Goal: Task Accomplishment & Management: Complete application form

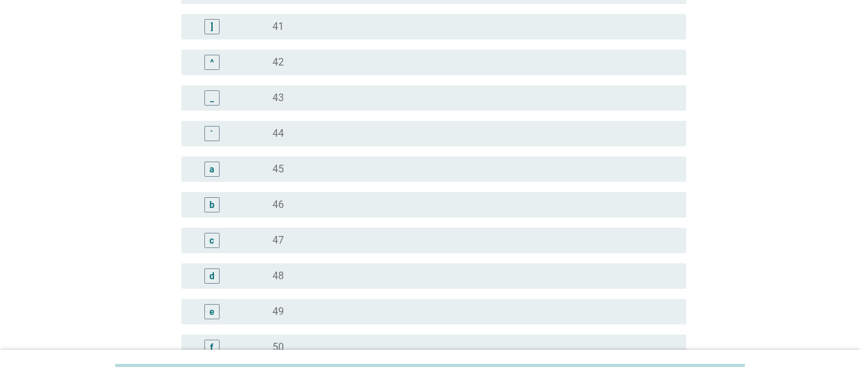
scroll to position [1146, 0]
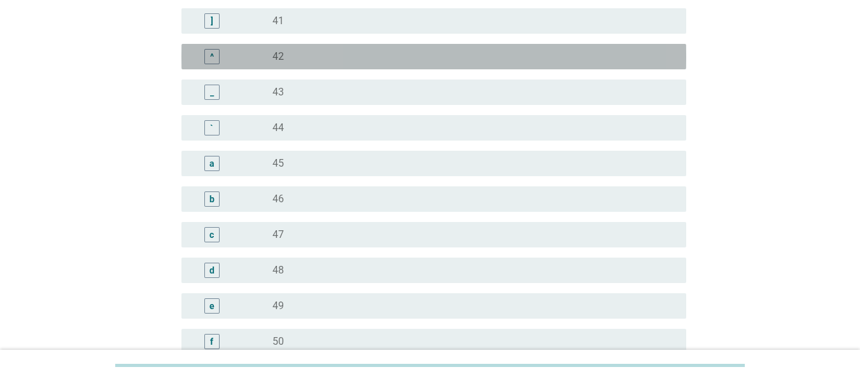
click at [273, 54] on label "42" at bounding box center [277, 56] width 11 height 13
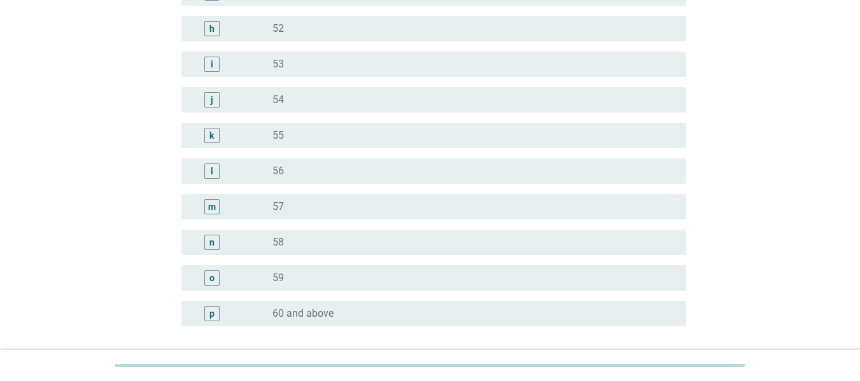
scroll to position [1591, 0]
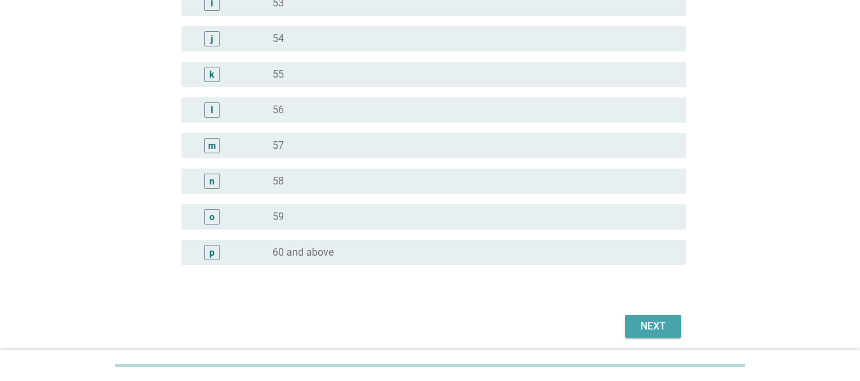
click at [657, 326] on div "Next" at bounding box center [653, 326] width 36 height 15
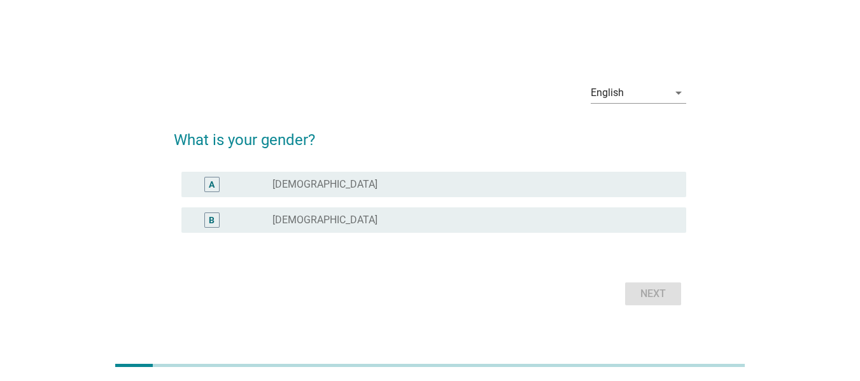
click at [402, 232] on div "B radio_button_unchecked [DEMOGRAPHIC_DATA]" at bounding box center [430, 220] width 512 height 36
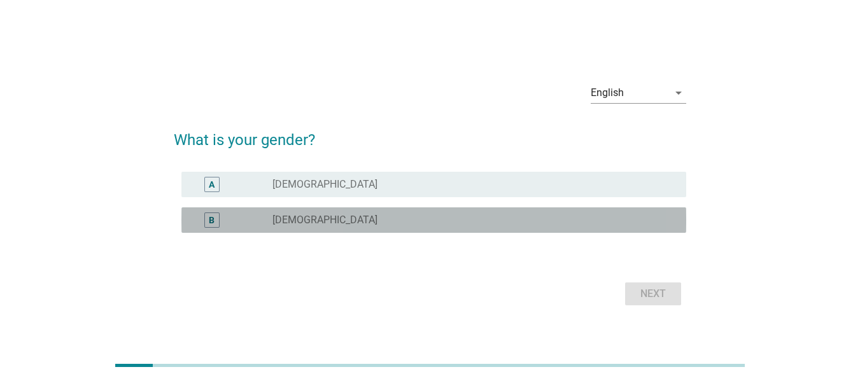
click at [395, 216] on div "radio_button_unchecked [DEMOGRAPHIC_DATA]" at bounding box center [468, 220] width 393 height 13
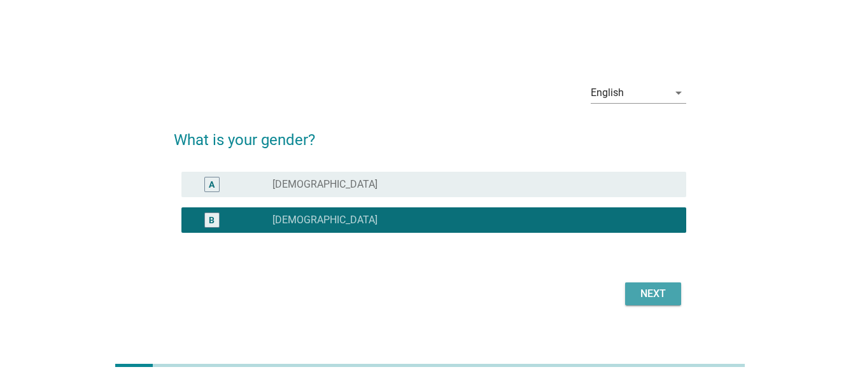
click at [643, 289] on div "Next" at bounding box center [653, 293] width 36 height 15
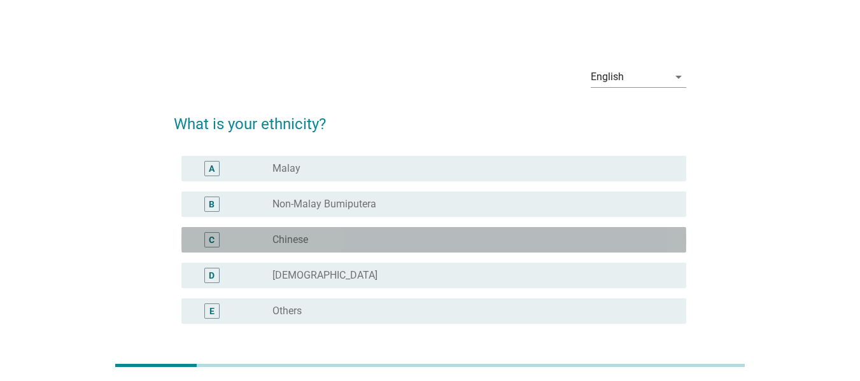
click at [294, 236] on label "Chinese" at bounding box center [290, 240] width 36 height 13
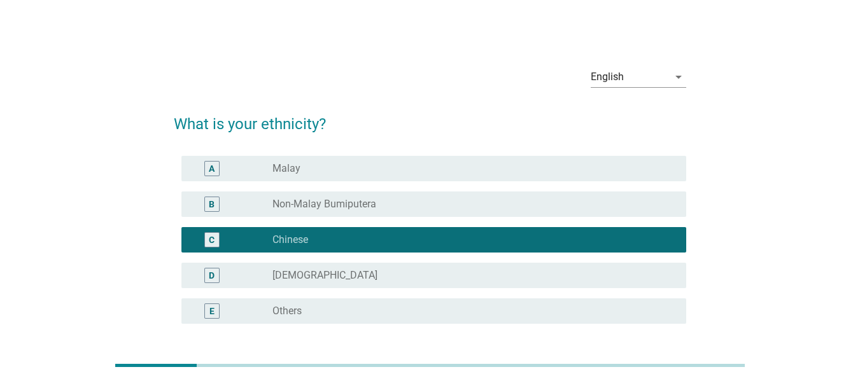
scroll to position [106, 0]
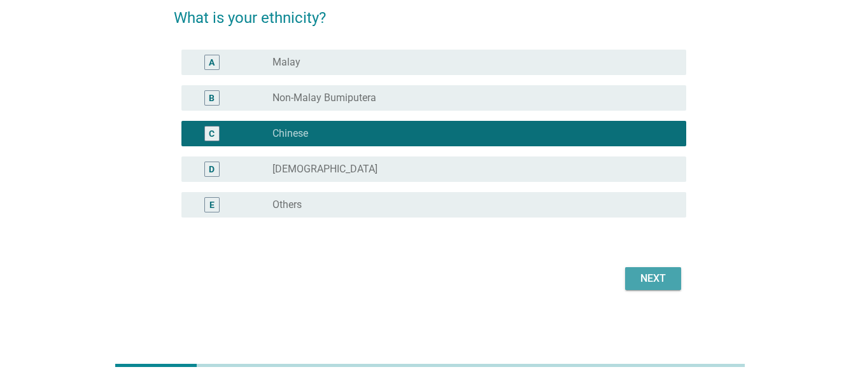
click at [654, 272] on div "Next" at bounding box center [653, 278] width 36 height 15
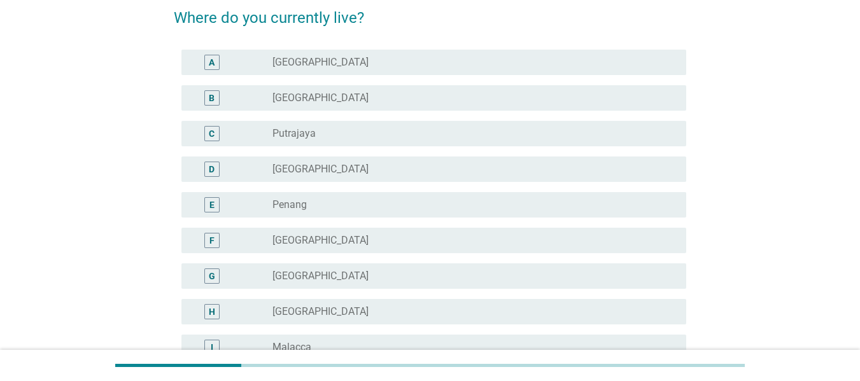
scroll to position [0, 0]
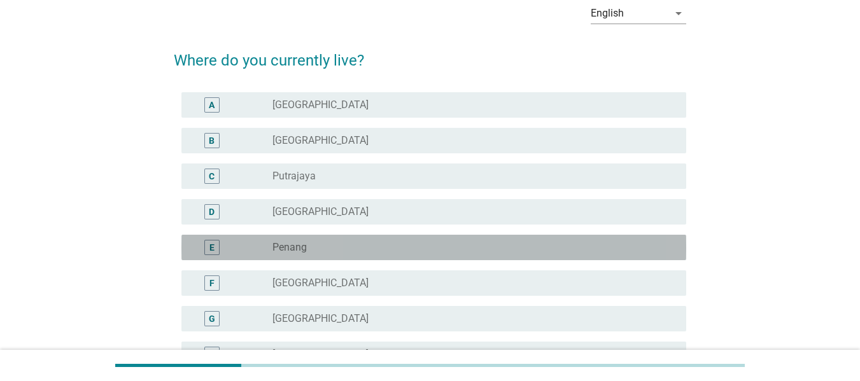
click at [282, 240] on div "radio_button_unchecked Penang" at bounding box center [474, 247] width 404 height 15
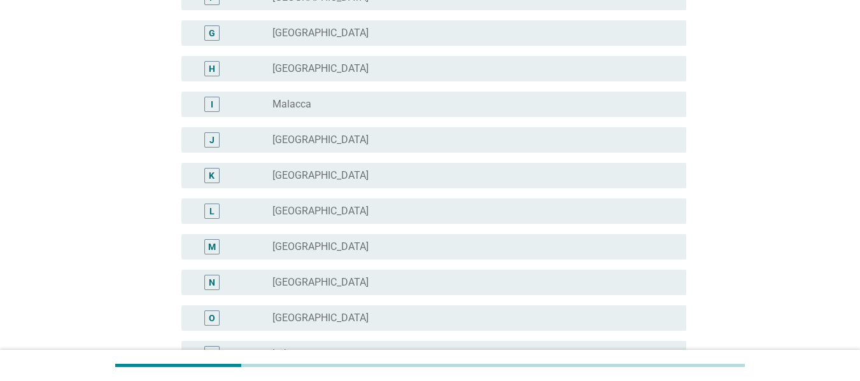
scroll to position [446, 0]
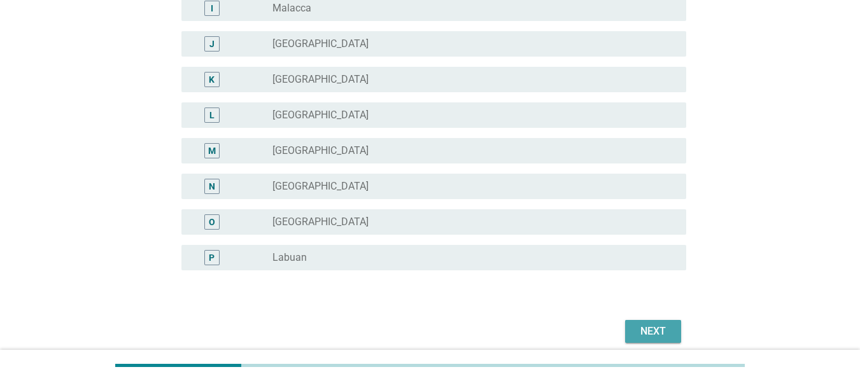
click at [655, 334] on div "Next" at bounding box center [653, 331] width 36 height 15
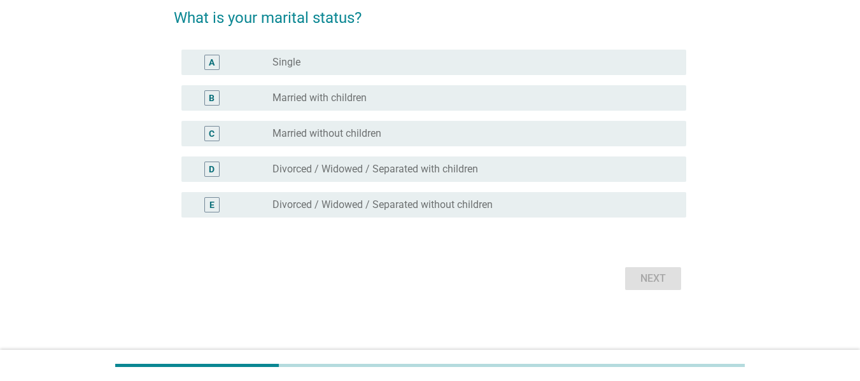
scroll to position [0, 0]
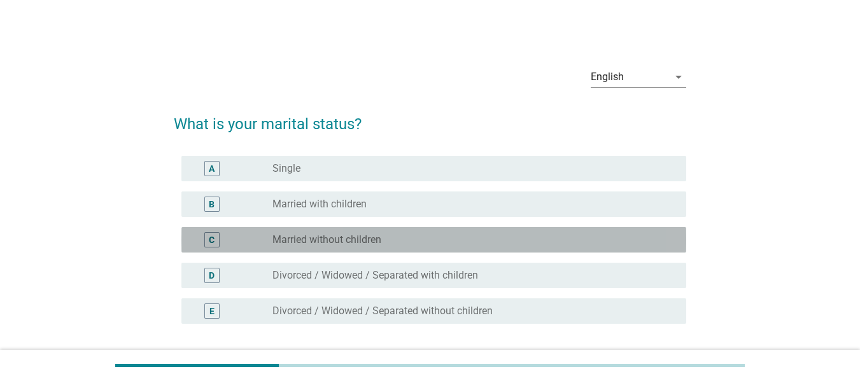
click at [315, 248] on div "C radio_button_unchecked Married without children" at bounding box center [433, 239] width 505 height 25
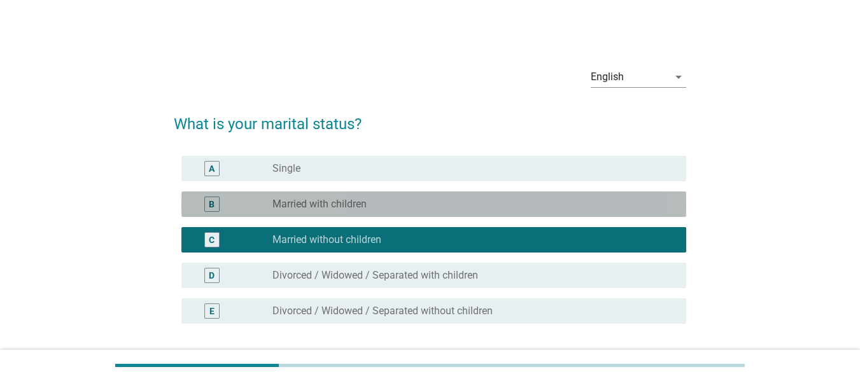
click at [302, 206] on label "Married with children" at bounding box center [319, 204] width 94 height 13
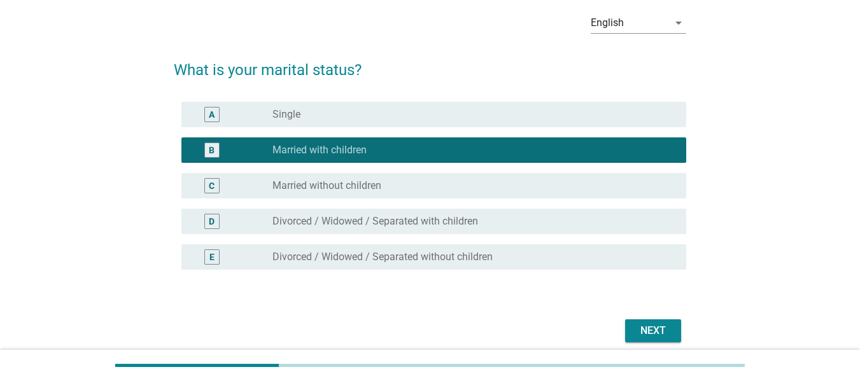
scroll to position [106, 0]
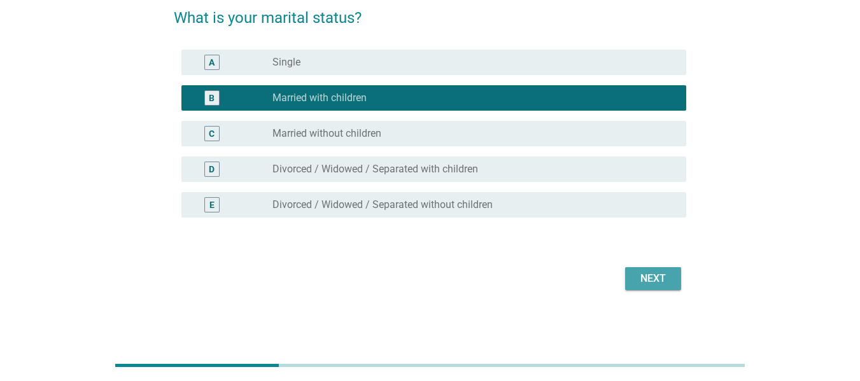
click at [643, 274] on div "Next" at bounding box center [653, 278] width 36 height 15
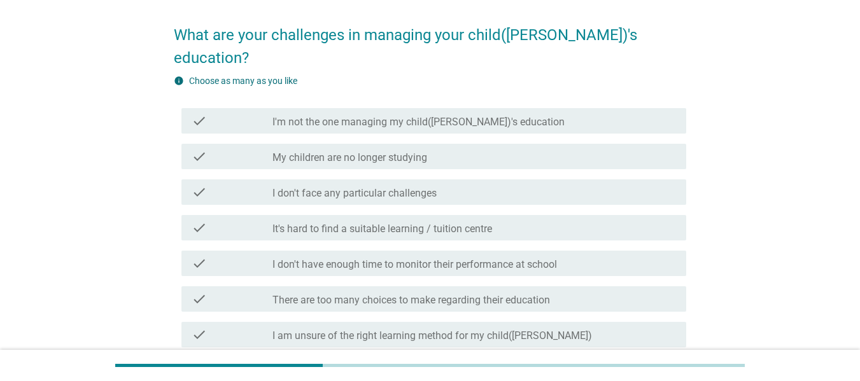
scroll to position [153, 0]
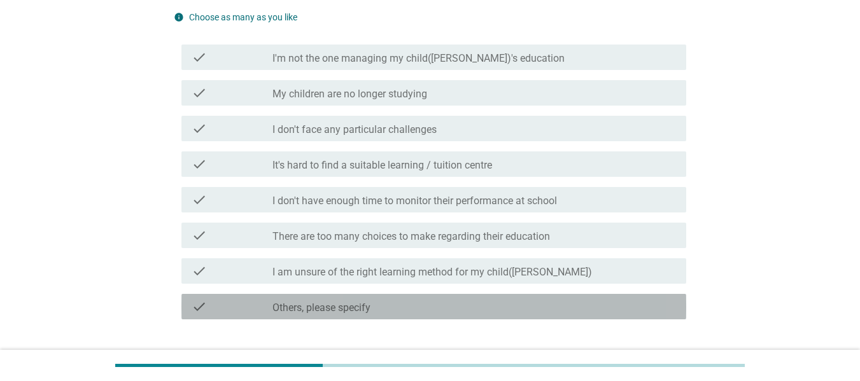
click at [328, 302] on label "Others, please specify" at bounding box center [321, 308] width 98 height 13
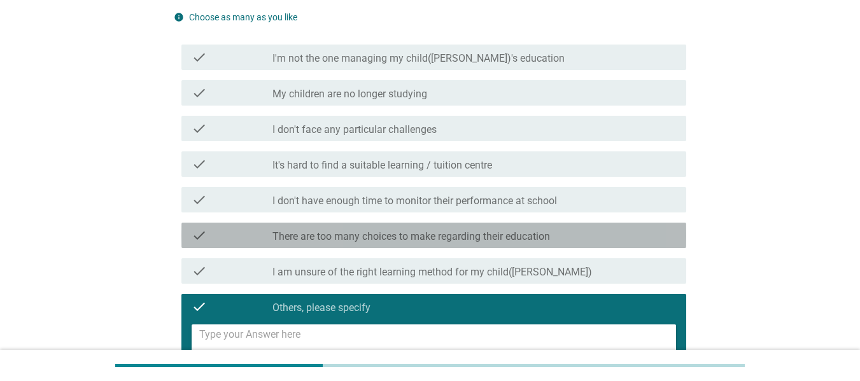
click at [356, 230] on label "There are too many choices to make regarding their education" at bounding box center [410, 236] width 277 height 13
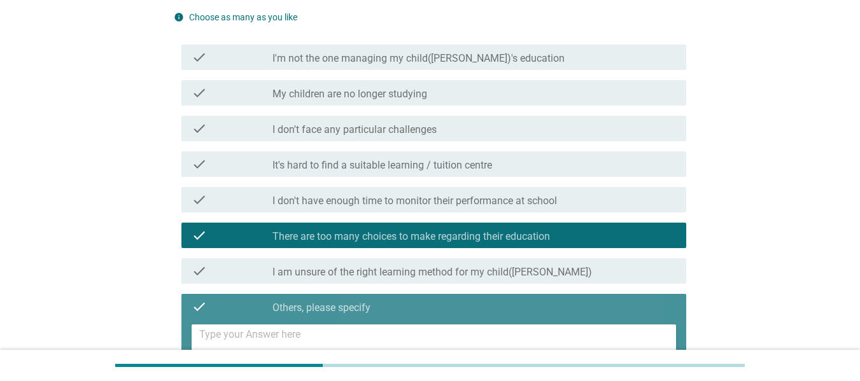
click at [326, 302] on label "Others, please specify" at bounding box center [321, 308] width 98 height 13
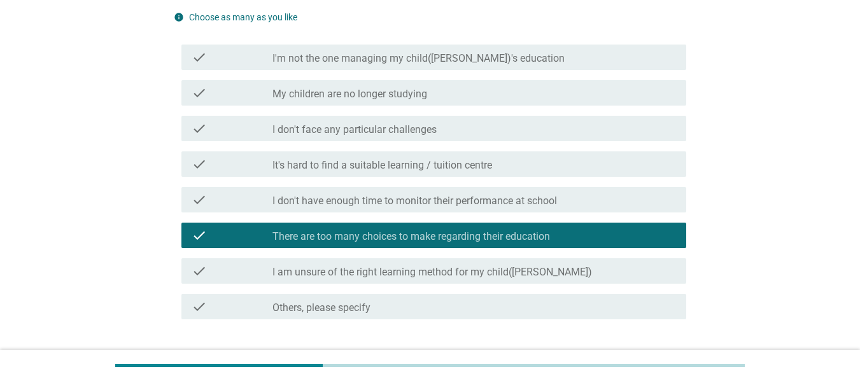
click at [653, 358] on div "Next" at bounding box center [653, 365] width 36 height 15
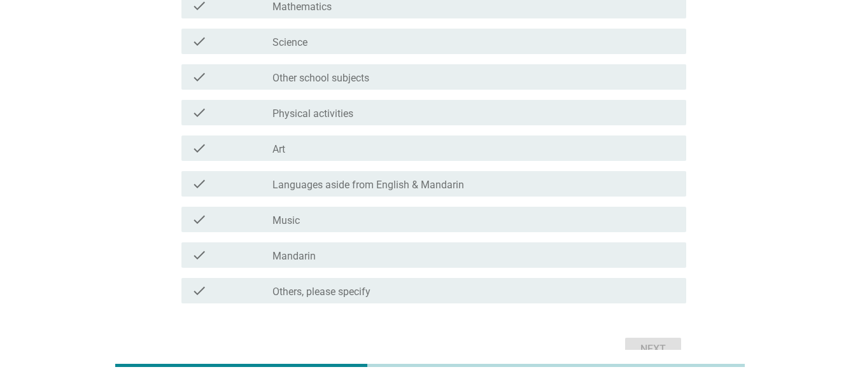
scroll to position [255, 0]
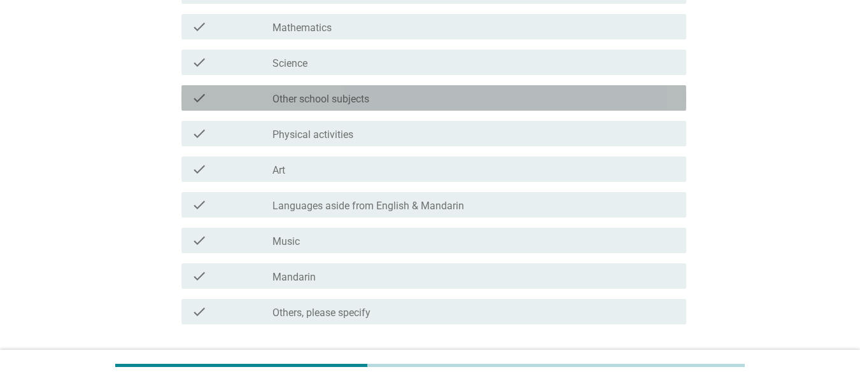
click at [353, 97] on label "Other school subjects" at bounding box center [320, 99] width 97 height 13
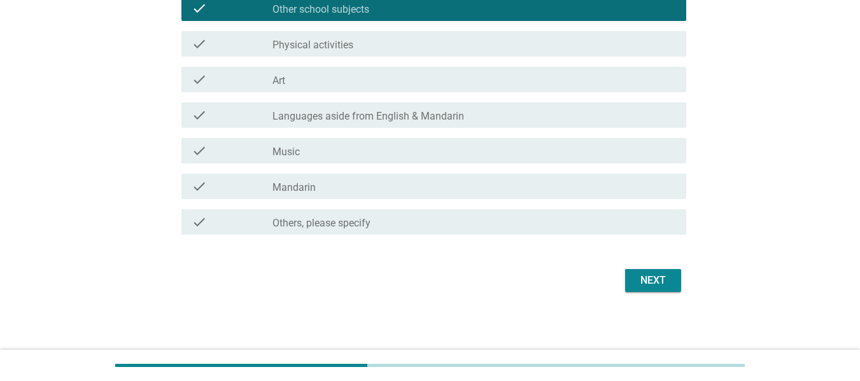
scroll to position [346, 0]
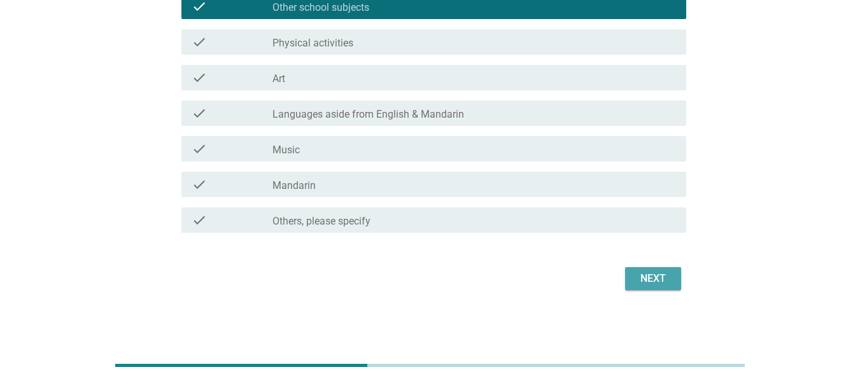
click at [648, 283] on div "Next" at bounding box center [653, 278] width 36 height 15
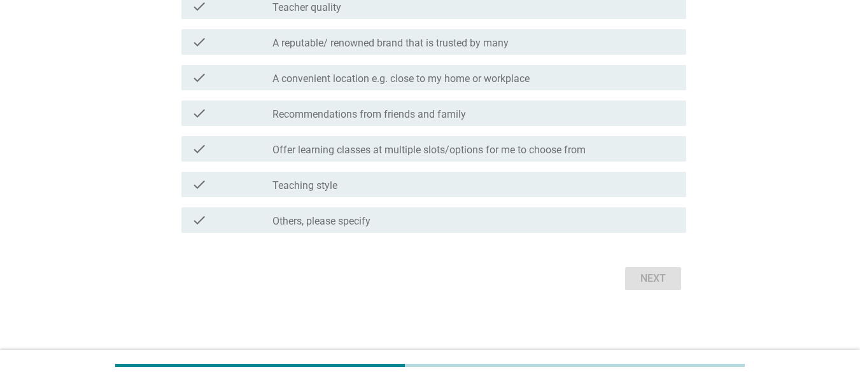
scroll to position [0, 0]
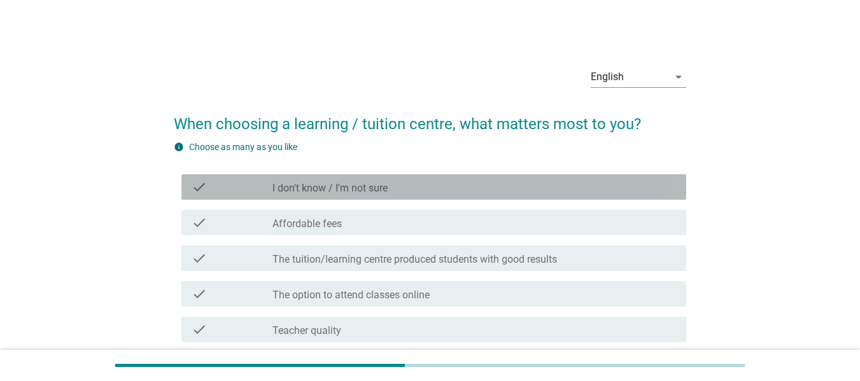
click at [356, 185] on label "I don't know / I'm not sure" at bounding box center [329, 188] width 115 height 13
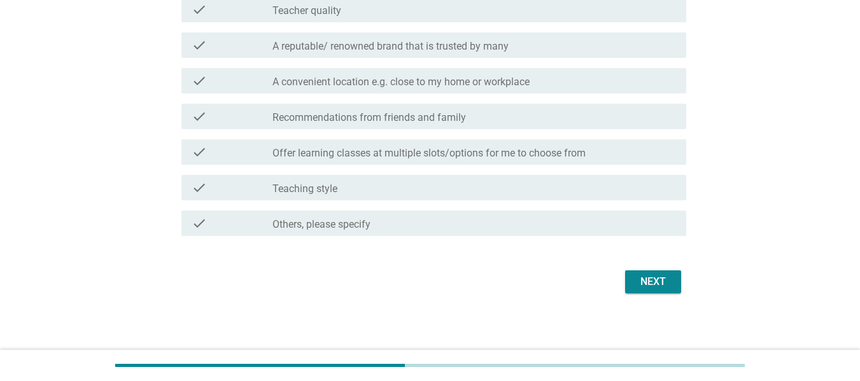
scroll to position [323, 0]
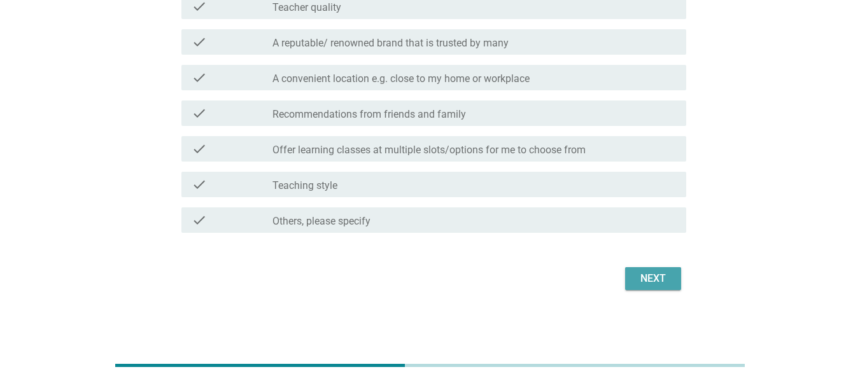
click at [658, 279] on div "Next" at bounding box center [653, 278] width 36 height 15
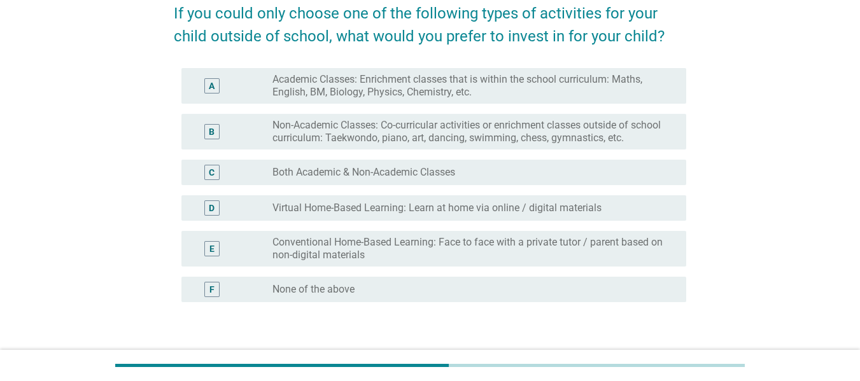
scroll to position [127, 0]
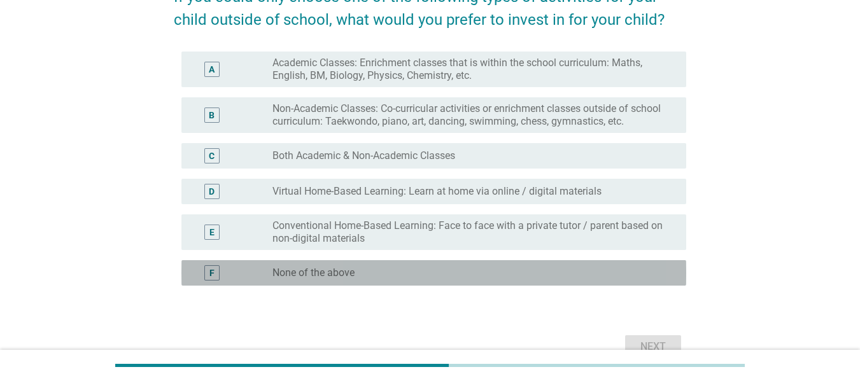
click at [384, 264] on div "F radio_button_unchecked None of the above" at bounding box center [433, 272] width 505 height 25
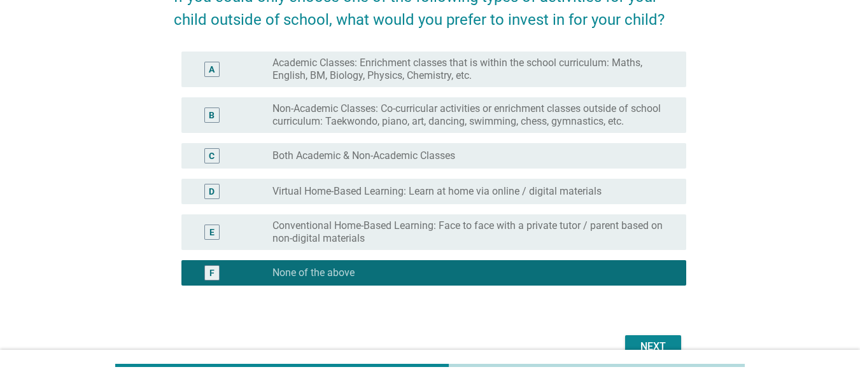
click at [649, 339] on div "Next" at bounding box center [653, 346] width 36 height 15
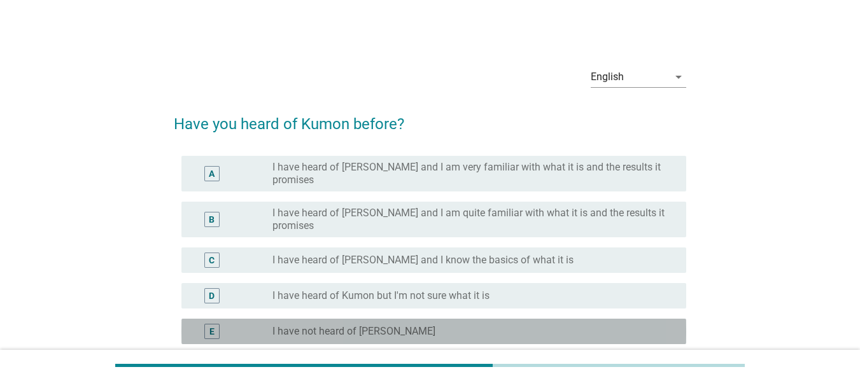
click at [380, 325] on label "I have not heard of [PERSON_NAME]" at bounding box center [353, 331] width 163 height 13
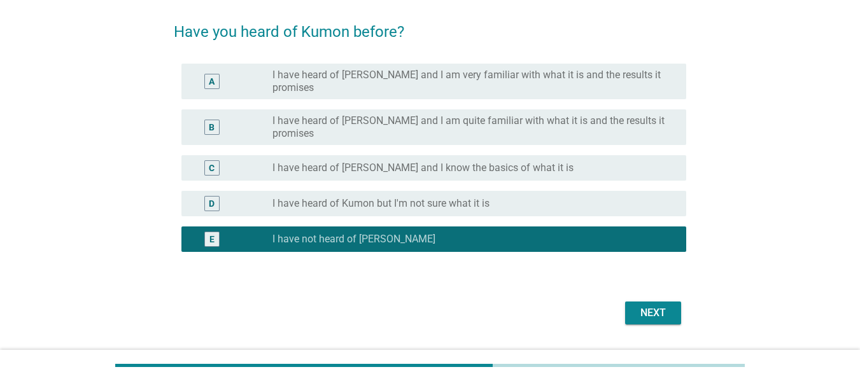
scroll to position [106, 0]
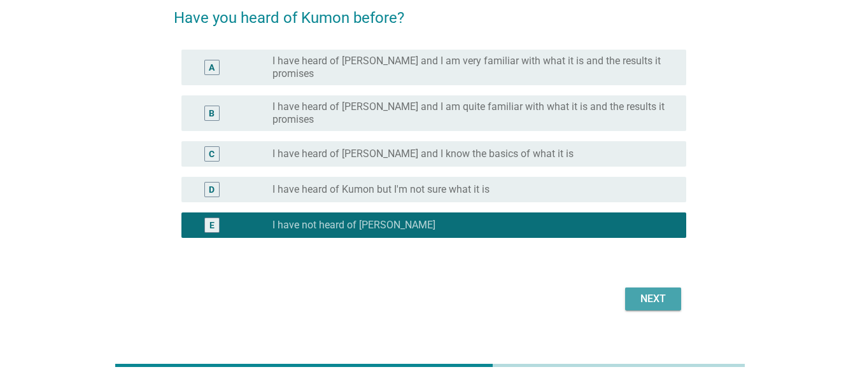
click at [645, 291] on div "Next" at bounding box center [653, 298] width 36 height 15
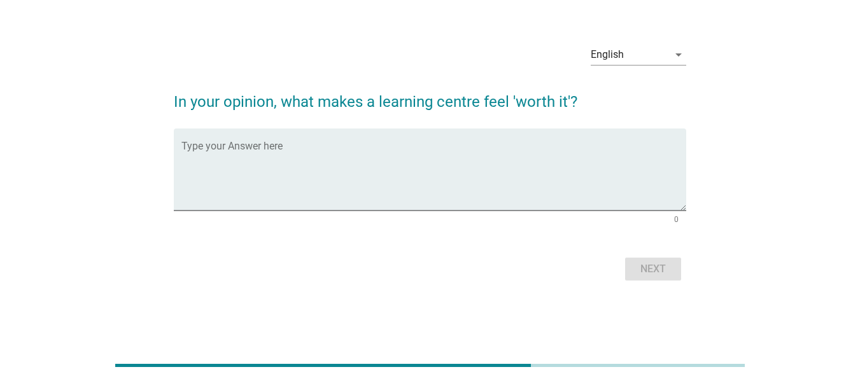
scroll to position [0, 0]
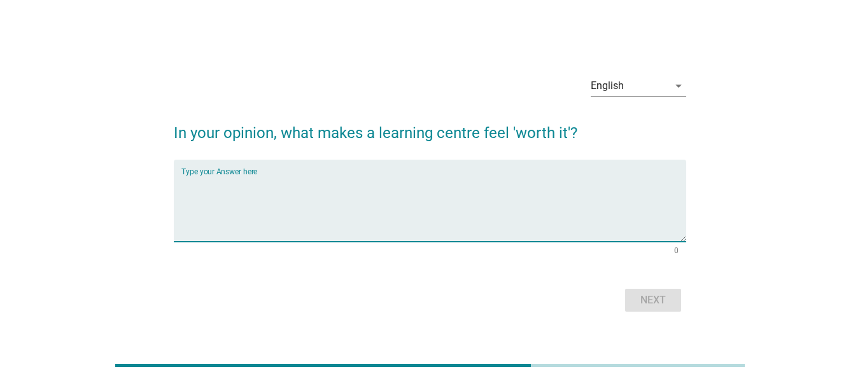
click at [274, 221] on textarea "Type your Answer here" at bounding box center [433, 208] width 505 height 67
type textarea "ok"
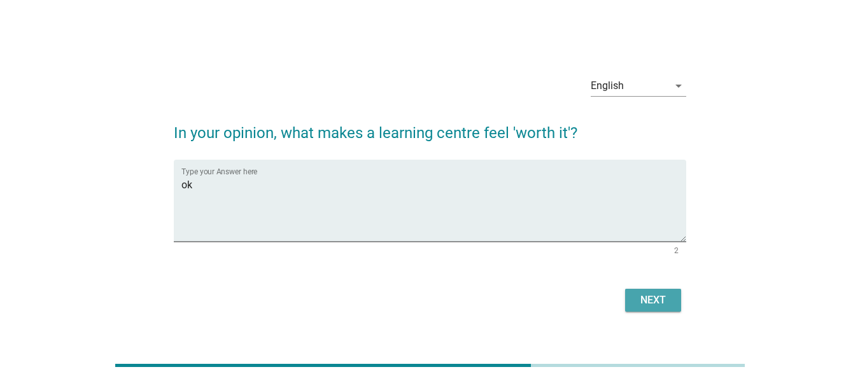
click at [658, 305] on div "Next" at bounding box center [653, 300] width 36 height 15
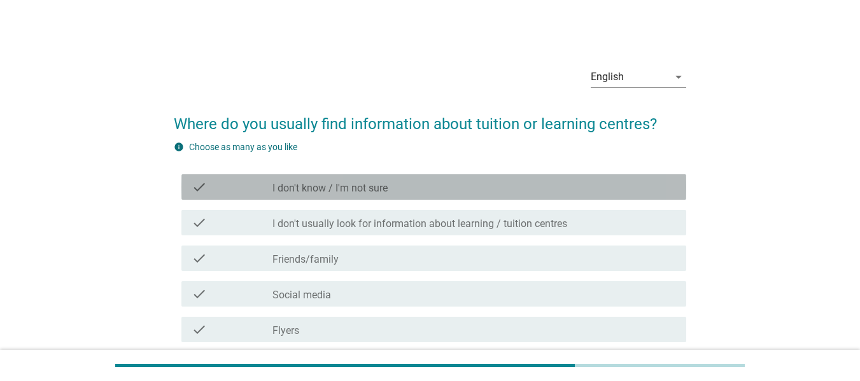
click at [384, 186] on label "I don't know / I'm not sure" at bounding box center [329, 188] width 115 height 13
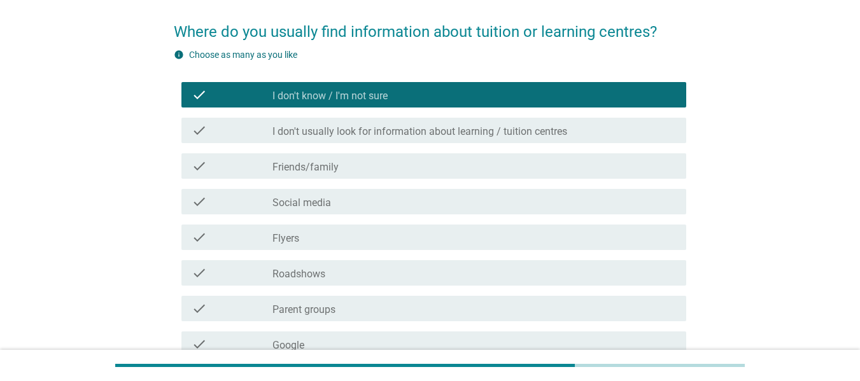
scroll to position [252, 0]
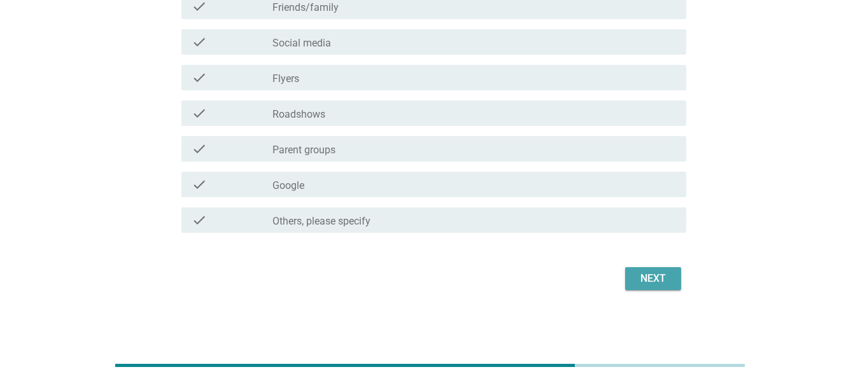
click at [647, 282] on div "Next" at bounding box center [653, 278] width 36 height 15
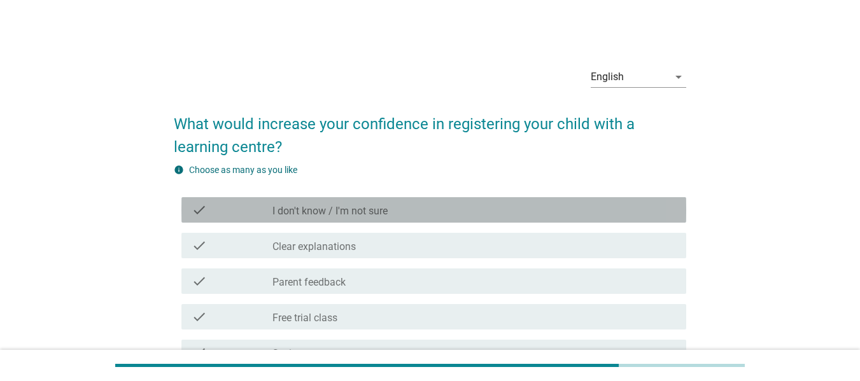
click at [360, 219] on div "check check_box_outline_blank I don't know / I'm not sure" at bounding box center [433, 209] width 505 height 25
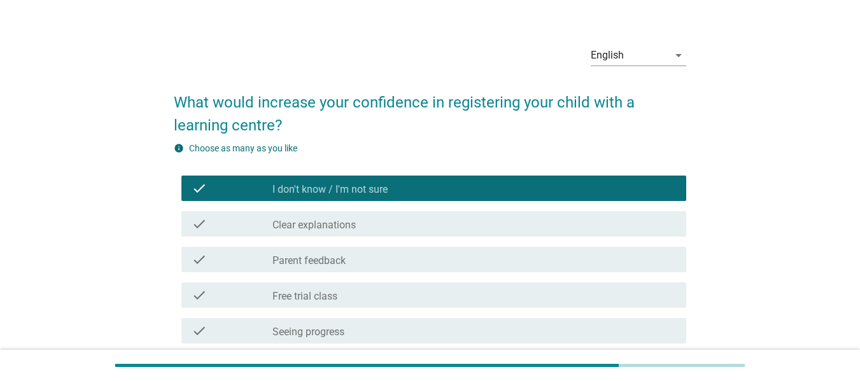
scroll to position [168, 0]
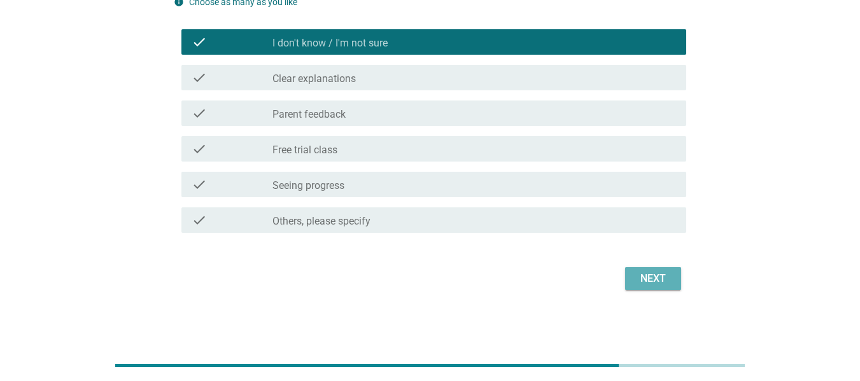
click at [661, 288] on button "Next" at bounding box center [653, 278] width 56 height 23
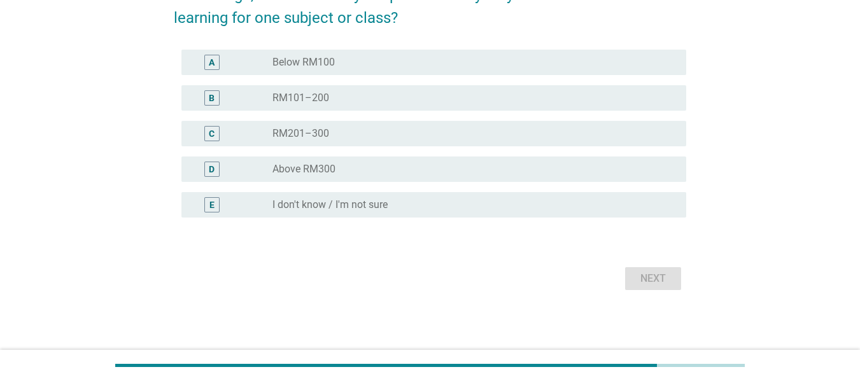
scroll to position [0, 0]
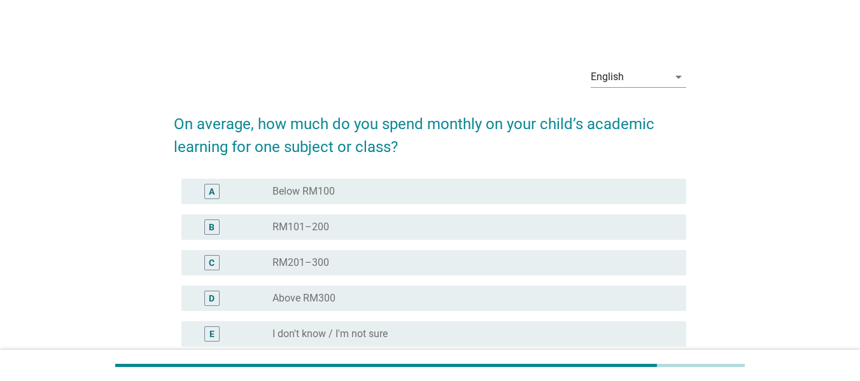
click at [291, 335] on label "I don't know / I'm not sure" at bounding box center [329, 334] width 115 height 13
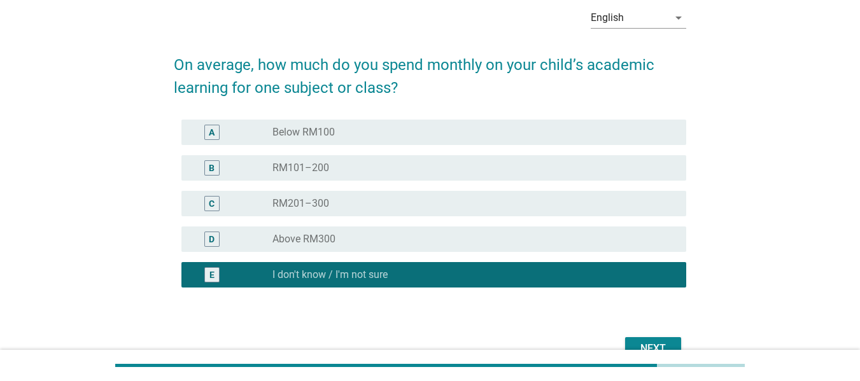
scroll to position [129, 0]
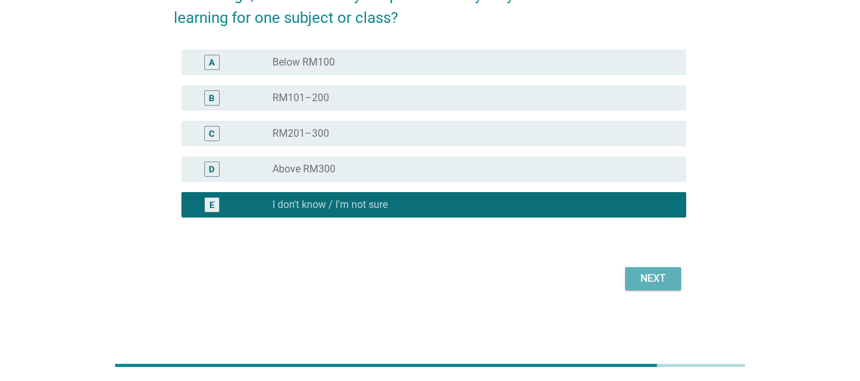
click at [659, 275] on div "Next" at bounding box center [653, 278] width 36 height 15
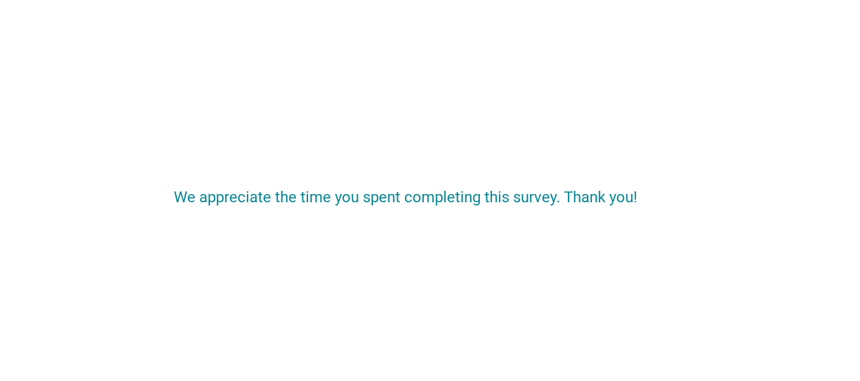
scroll to position [0, 0]
